Goal: Task Accomplishment & Management: Manage account settings

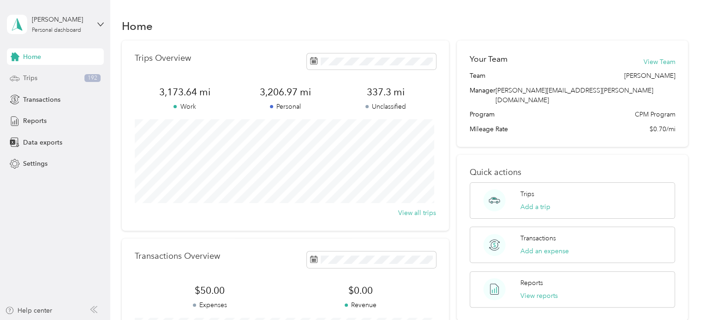
click at [46, 76] on div "Trips 192" at bounding box center [55, 78] width 97 height 17
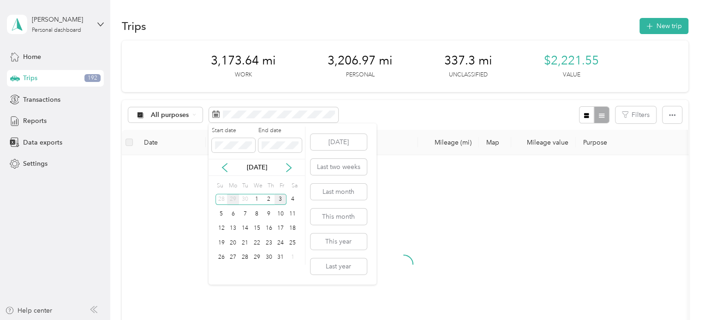
click at [230, 197] on div "29" at bounding box center [233, 200] width 12 height 12
click at [230, 197] on div "1" at bounding box center [233, 200] width 12 height 12
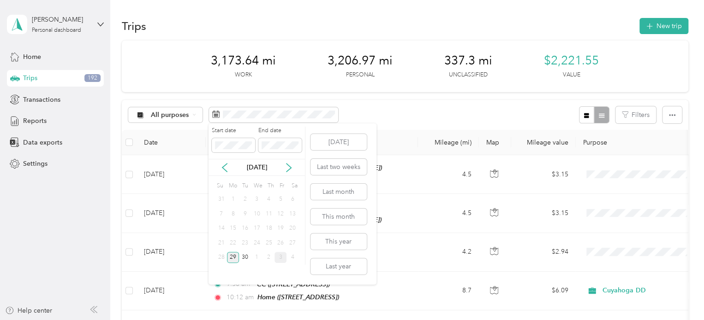
click at [234, 260] on div "29" at bounding box center [233, 258] width 12 height 12
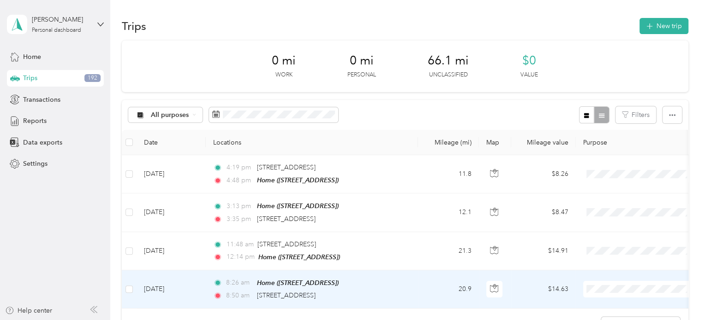
click at [618, 269] on span "Personal" at bounding box center [647, 269] width 85 height 10
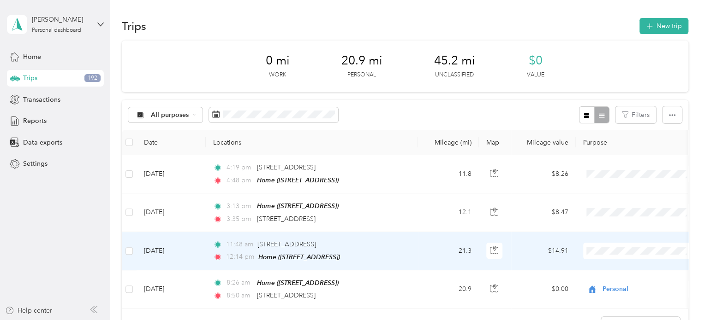
click at [618, 269] on li "Cuyahoga DD" at bounding box center [640, 262] width 114 height 16
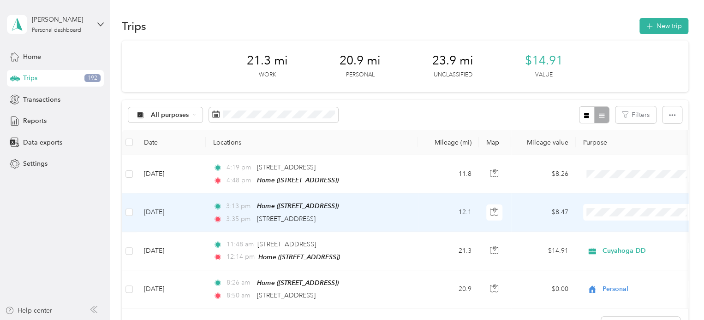
click at [609, 227] on span "Cuyahoga DD" at bounding box center [647, 224] width 85 height 10
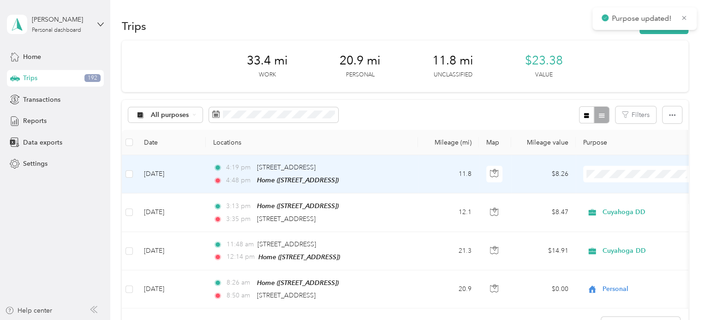
click at [609, 209] on li "Personal" at bounding box center [640, 202] width 114 height 16
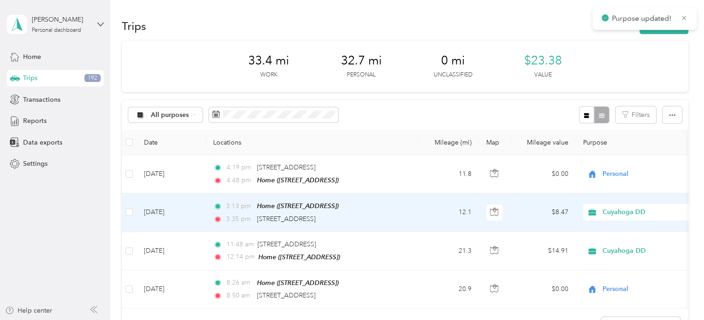
click at [425, 210] on td "12.1" at bounding box center [448, 213] width 61 height 38
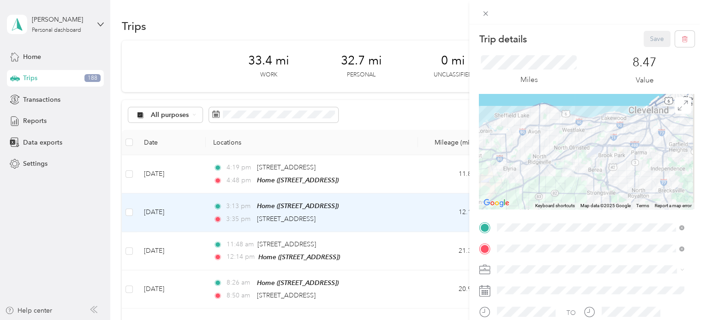
click at [570, 79] on div "Miles" at bounding box center [529, 70] width 100 height 30
click at [483, 10] on icon at bounding box center [485, 14] width 8 height 8
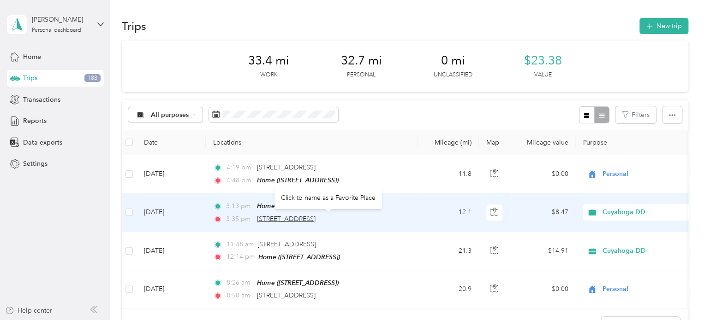
click at [315, 219] on span "[STREET_ADDRESS]" at bounding box center [286, 219] width 59 height 8
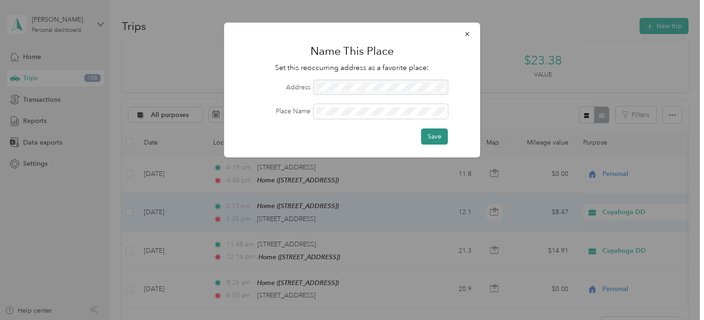
click at [430, 138] on button "Save" at bounding box center [434, 137] width 27 height 16
